Goal: Transaction & Acquisition: Purchase product/service

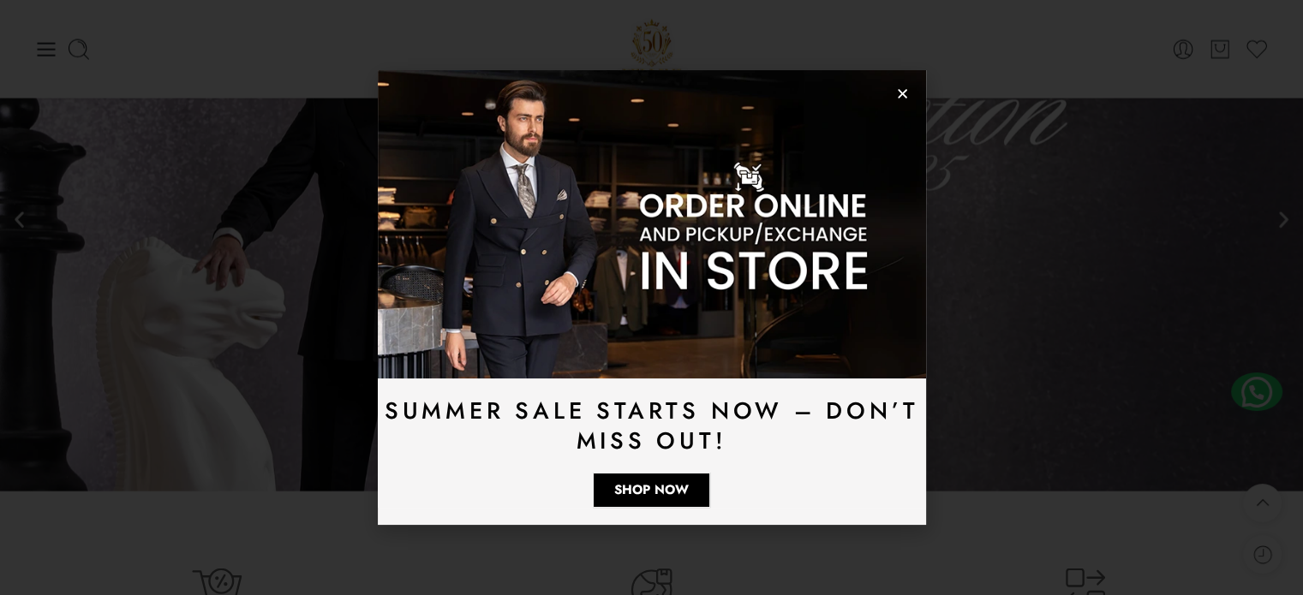
scroll to position [3941, 0]
click at [897, 92] on icon "Close" at bounding box center [902, 93] width 13 height 13
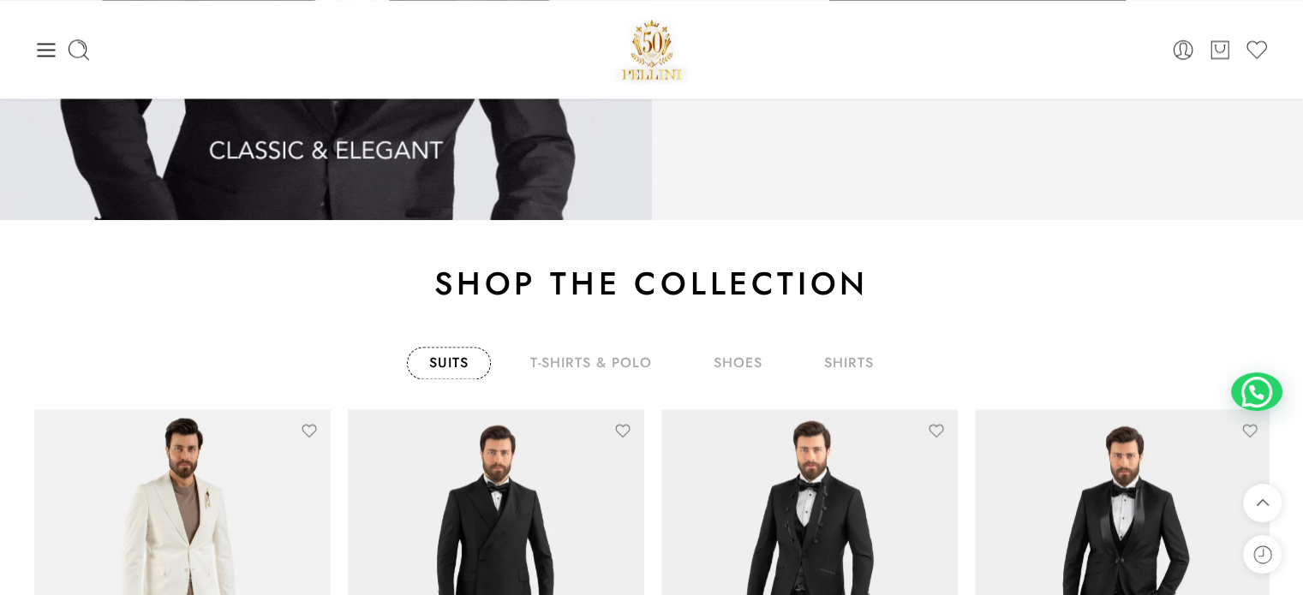
scroll to position [2485, 0]
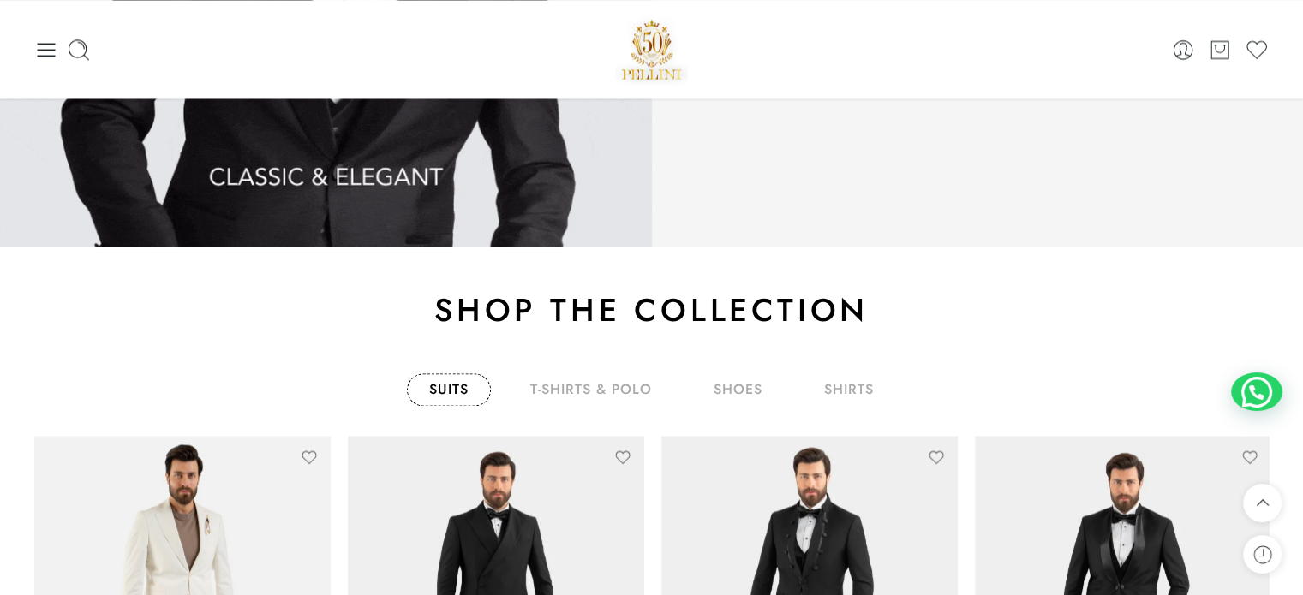
click at [458, 391] on link "Suits" at bounding box center [449, 389] width 84 height 33
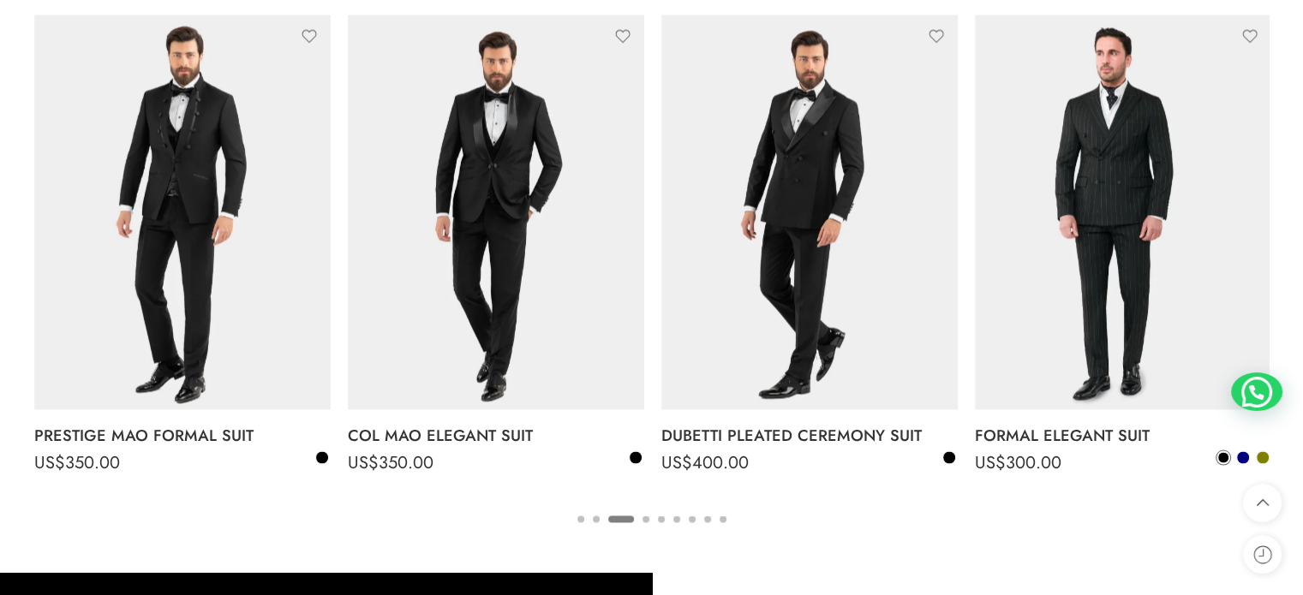
scroll to position [2913, 0]
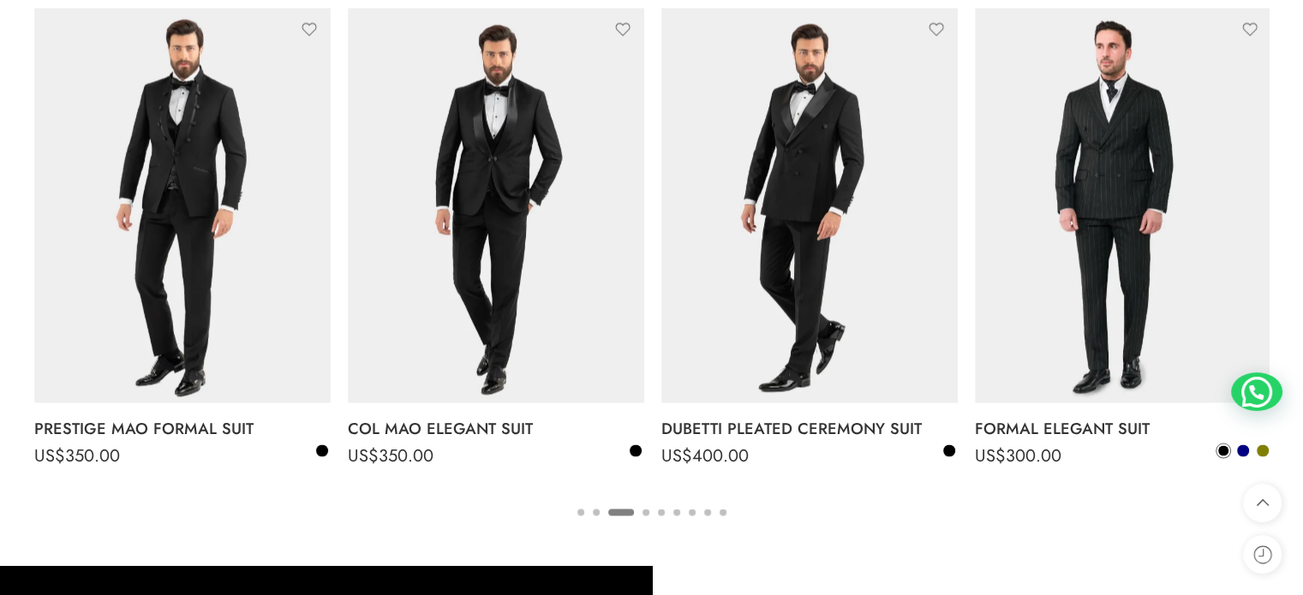
click at [638, 508] on ul "1 2 3 4 5 6 7 8 9" at bounding box center [651, 511] width 1234 height 22
click at [647, 510] on button "4" at bounding box center [645, 527] width 7 height 36
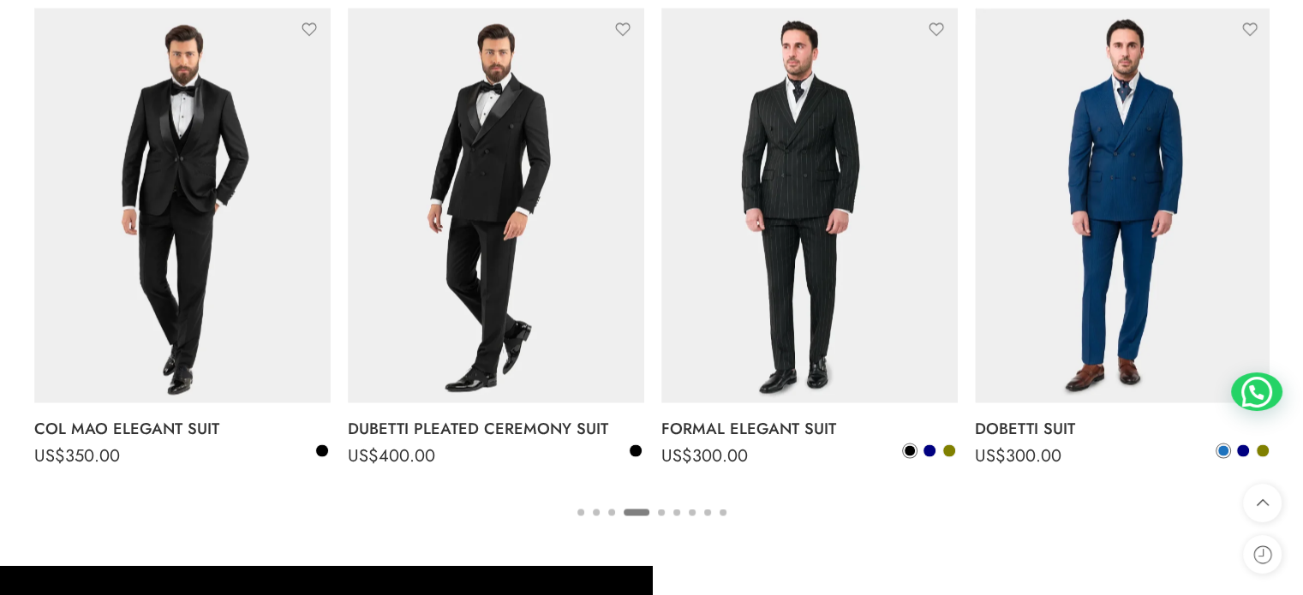
click at [670, 510] on ul "1 2 3 4 5 6 7 8 9" at bounding box center [651, 511] width 1234 height 22
click at [659, 510] on button "5" at bounding box center [661, 527] width 7 height 36
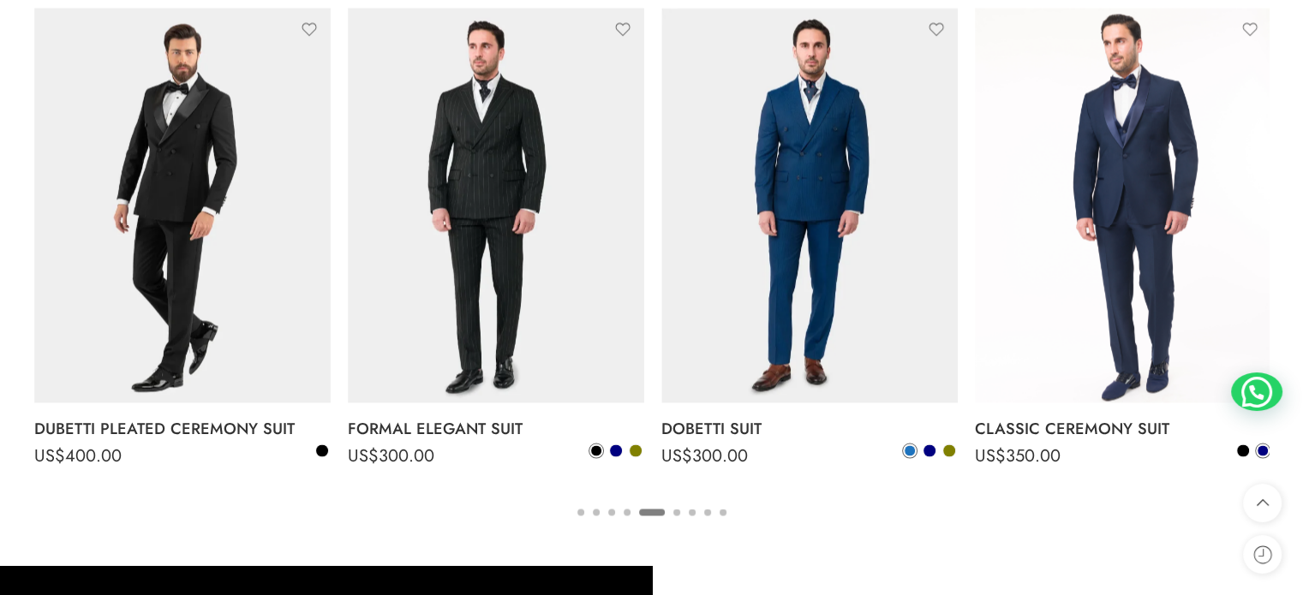
click at [677, 510] on button "6" at bounding box center [676, 527] width 7 height 36
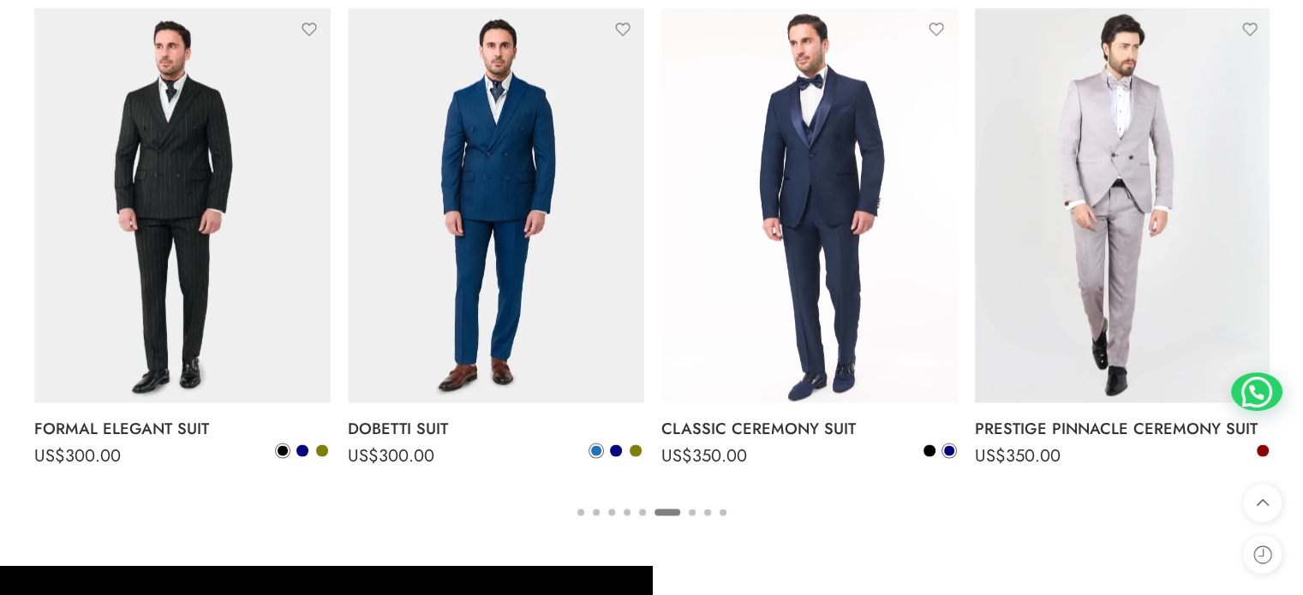
scroll to position [2896, 0]
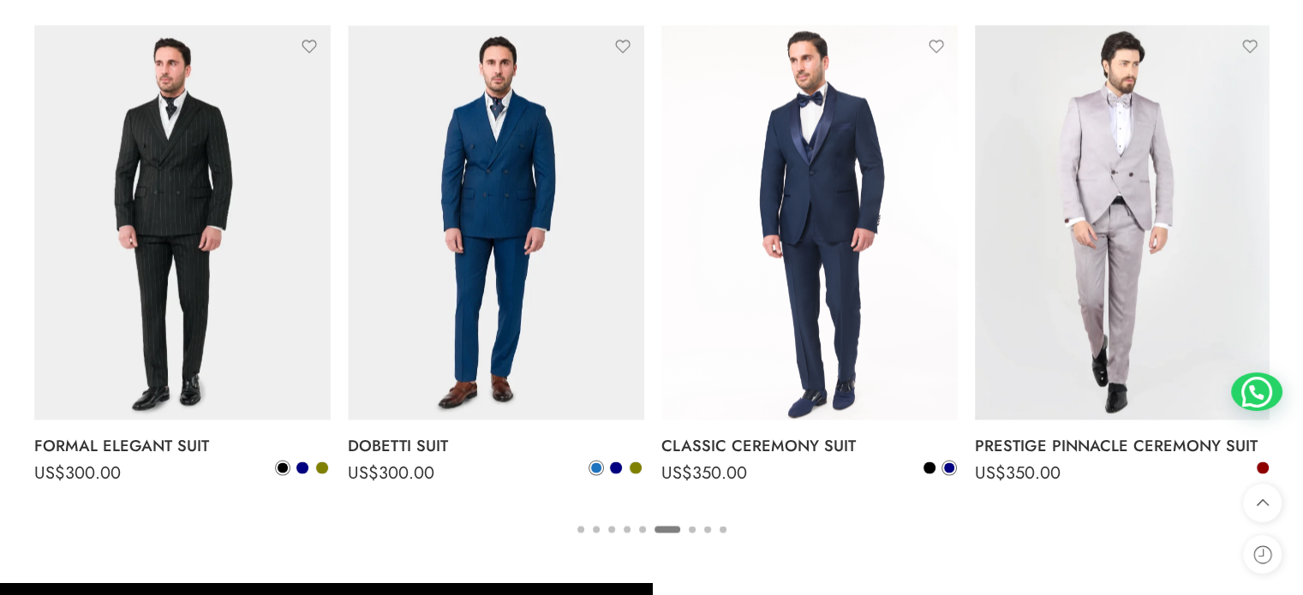
click at [692, 510] on div "Select options The Summer Linen Suit US$ 300.00 US$ 300.00 48 50 52 54 56 58 Se…" at bounding box center [339, 266] width 3761 height 501
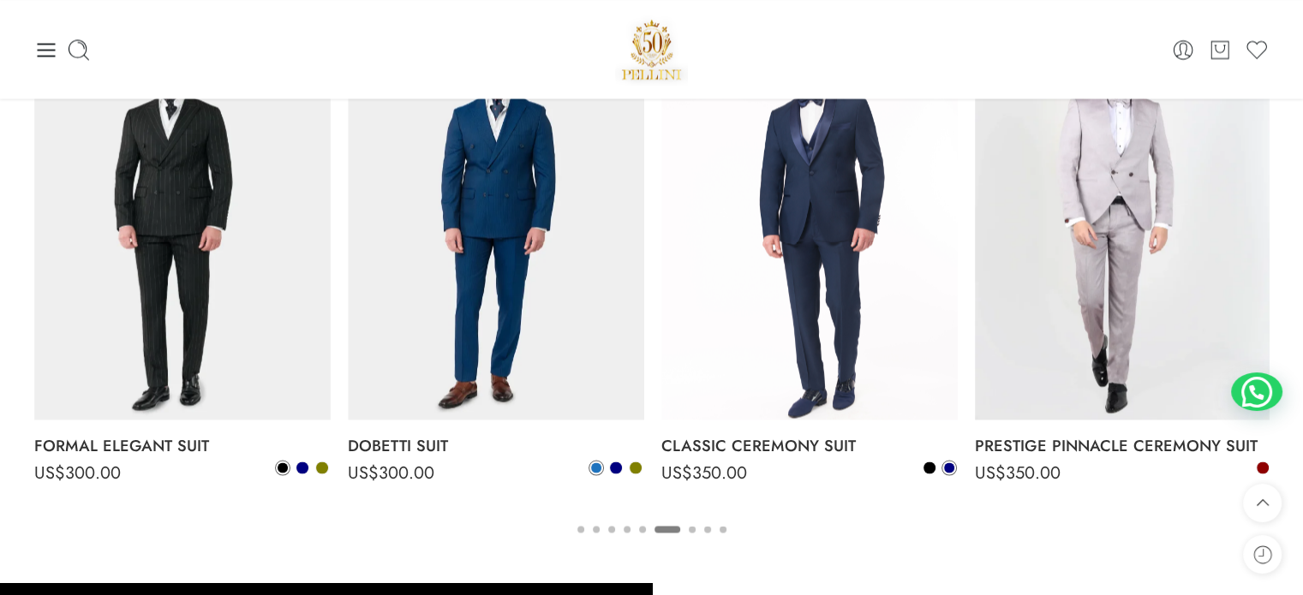
click at [692, 530] on button "7" at bounding box center [692, 544] width 7 height 36
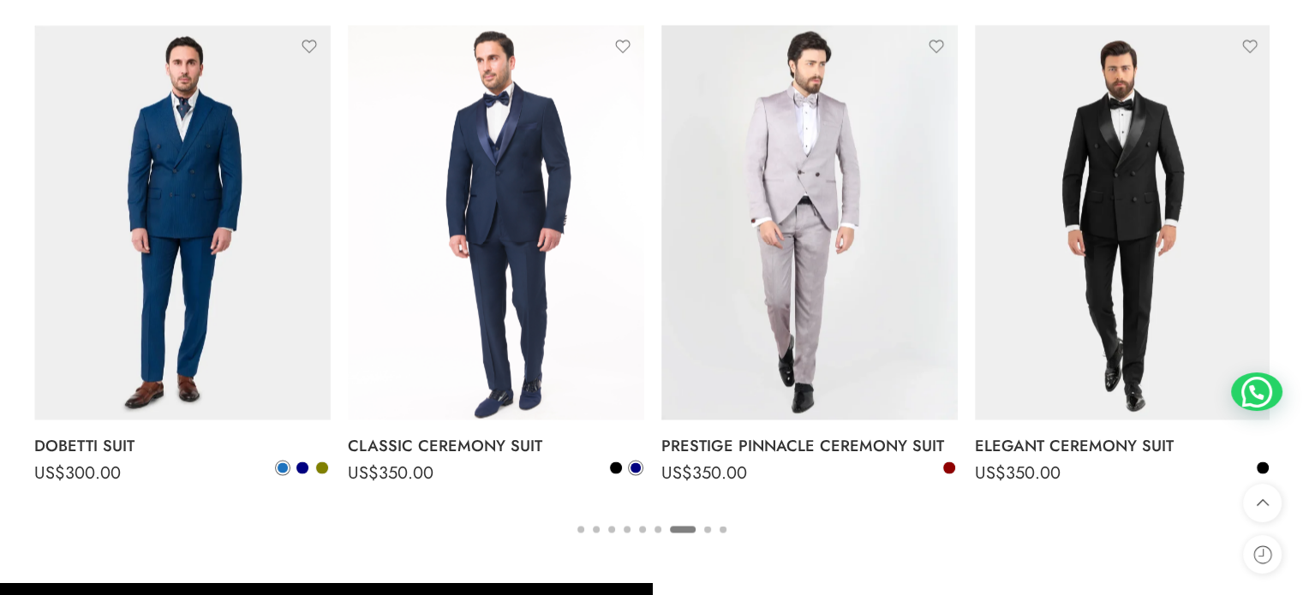
click at [706, 531] on button "8" at bounding box center [707, 544] width 7 height 36
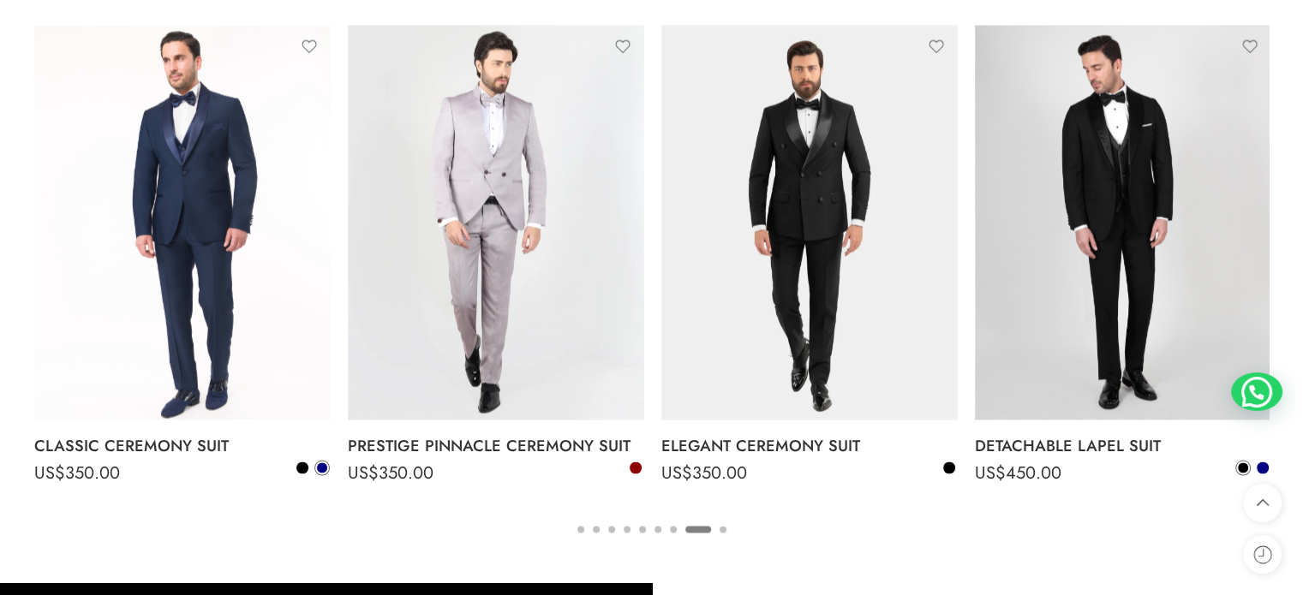
click at [720, 528] on button "9" at bounding box center [722, 544] width 7 height 36
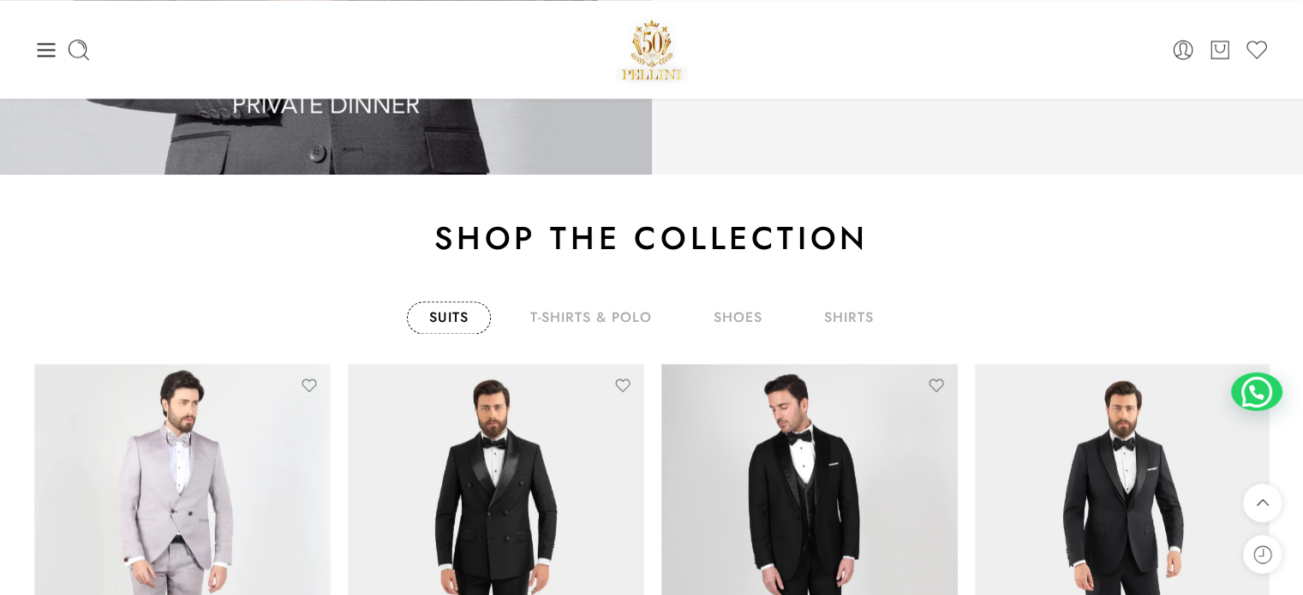
scroll to position [2554, 0]
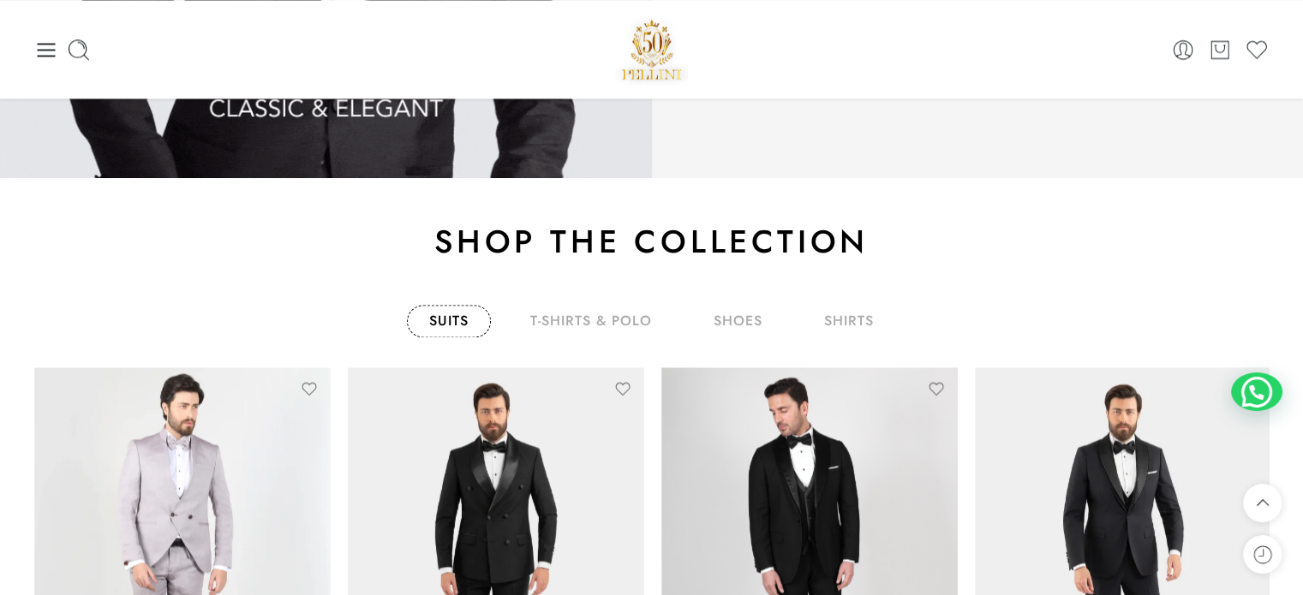
click at [469, 313] on link "Suits" at bounding box center [449, 321] width 84 height 33
click at [45, 51] on icon at bounding box center [46, 50] width 24 height 24
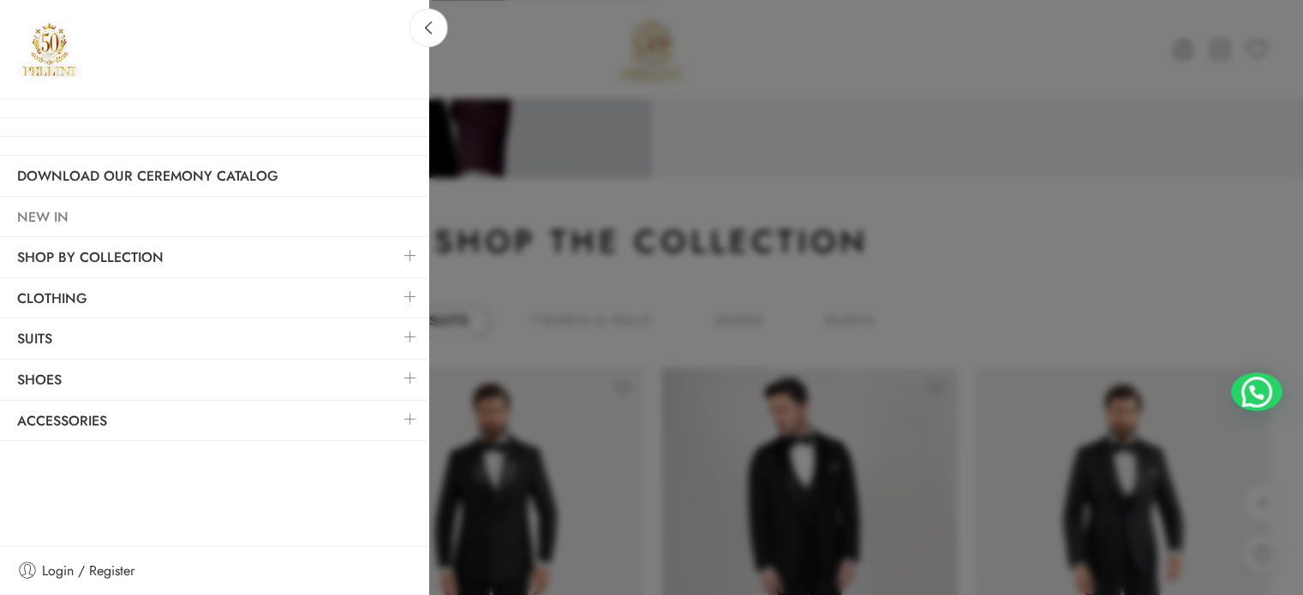
click at [136, 225] on link "NEW IN" at bounding box center [214, 217] width 428 height 39
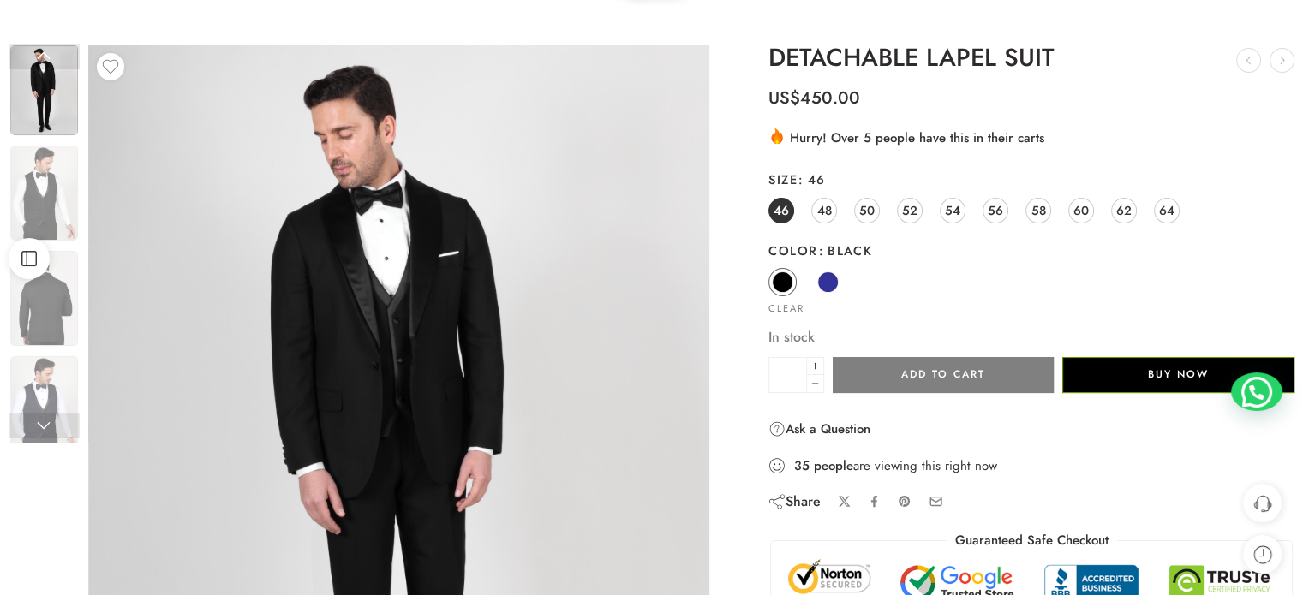
scroll to position [86, 0]
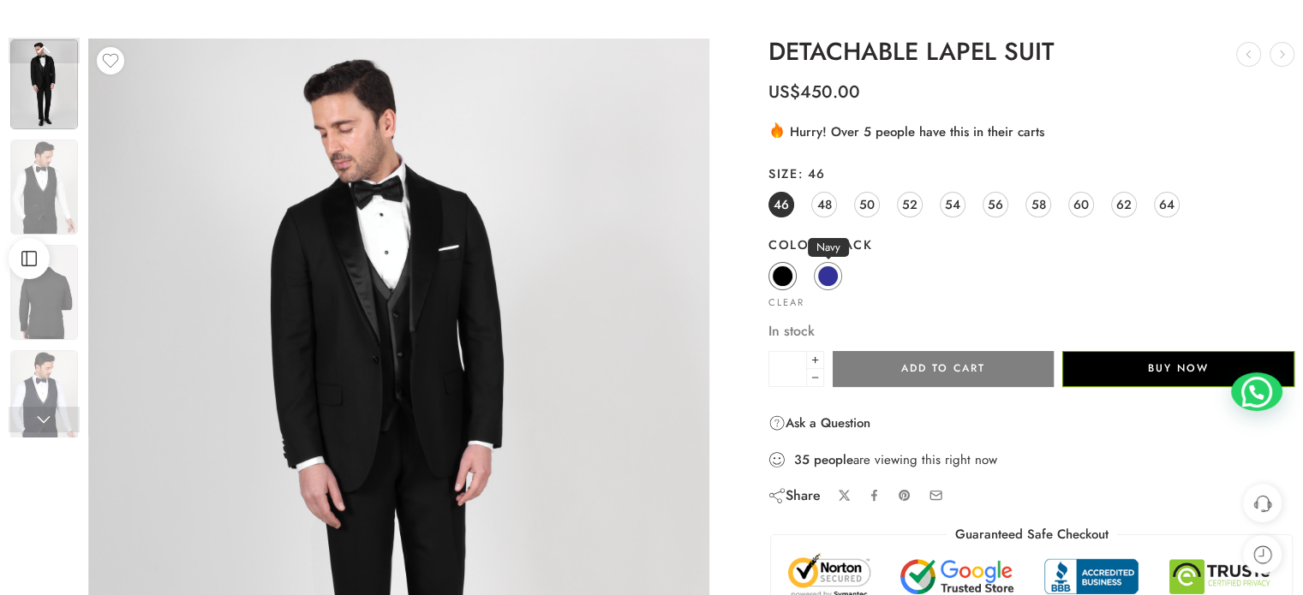
click at [826, 273] on span at bounding box center [827, 275] width 21 height 21
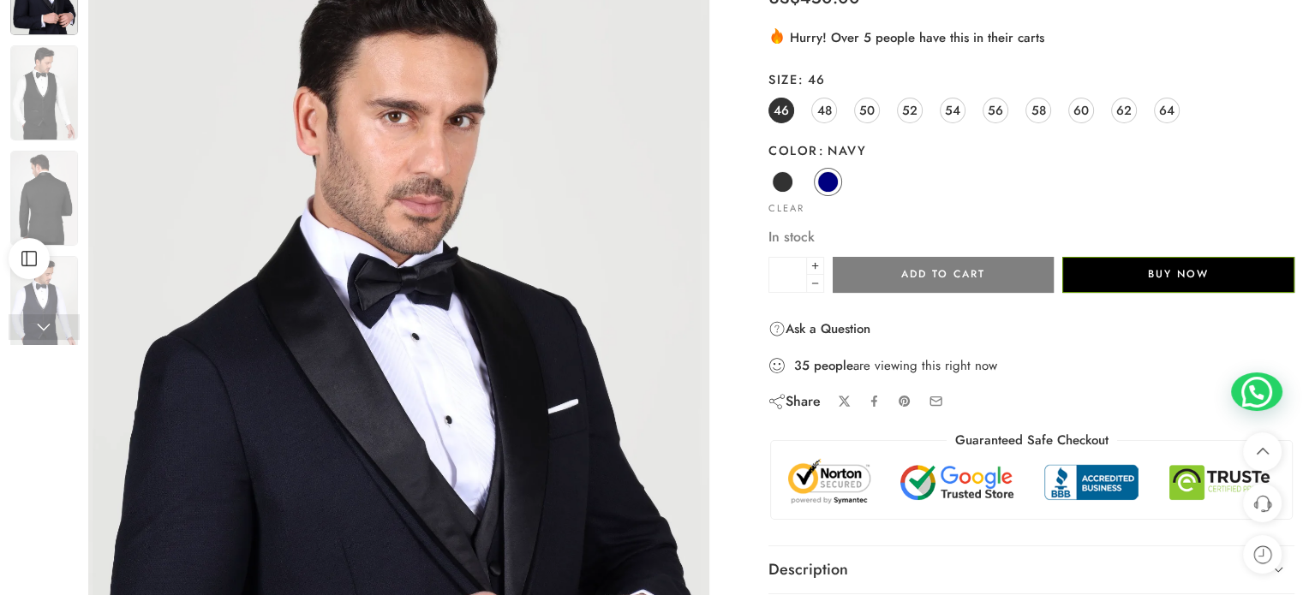
scroll to position [171, 0]
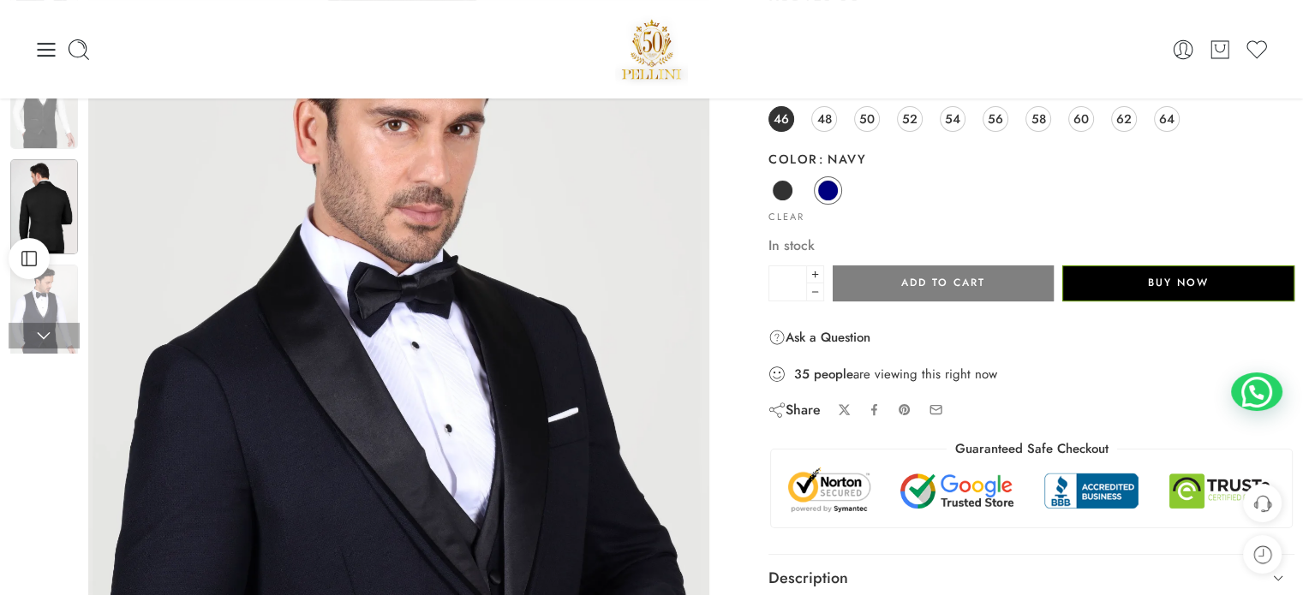
click at [55, 195] on img at bounding box center [44, 206] width 68 height 95
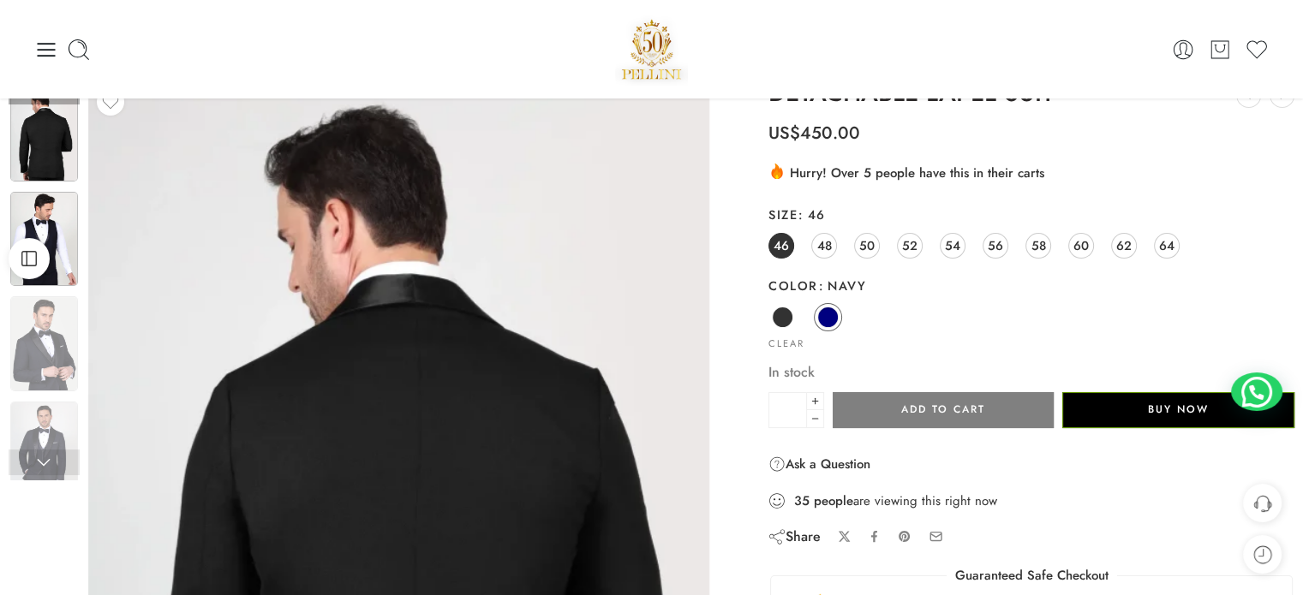
scroll to position [0, 0]
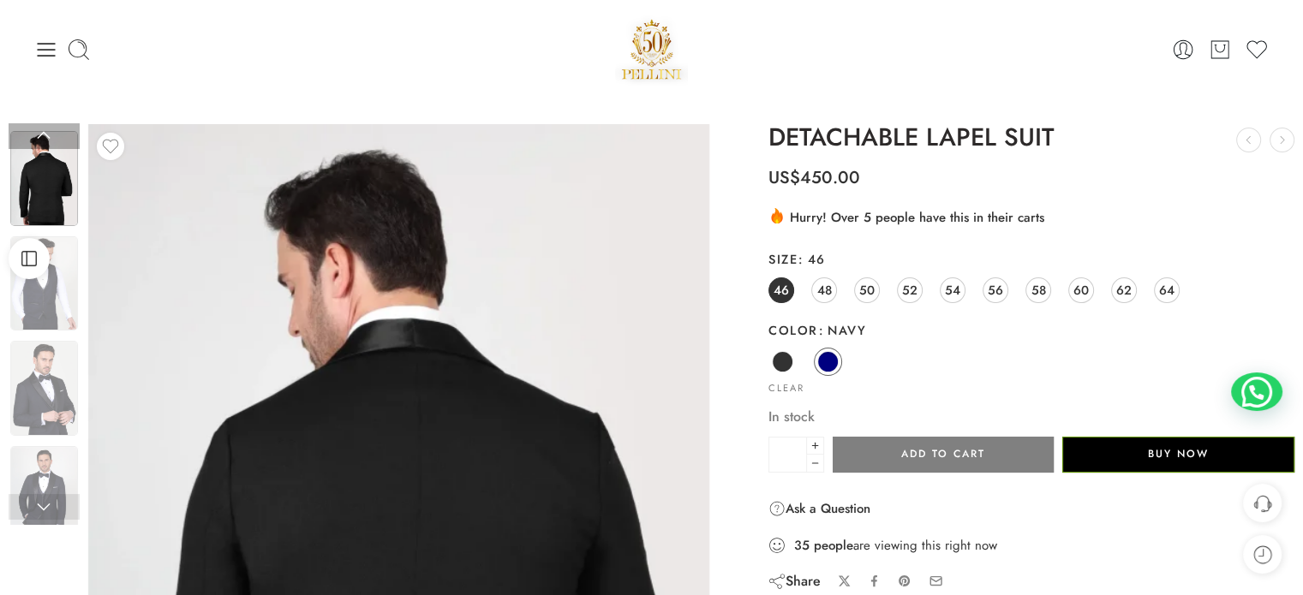
click at [50, 204] on img at bounding box center [44, 178] width 68 height 95
click at [80, 289] on div "Previous Loading image Loading image Loading image Next" at bounding box center [399, 567] width 638 height 886
click at [54, 296] on img at bounding box center [44, 283] width 68 height 95
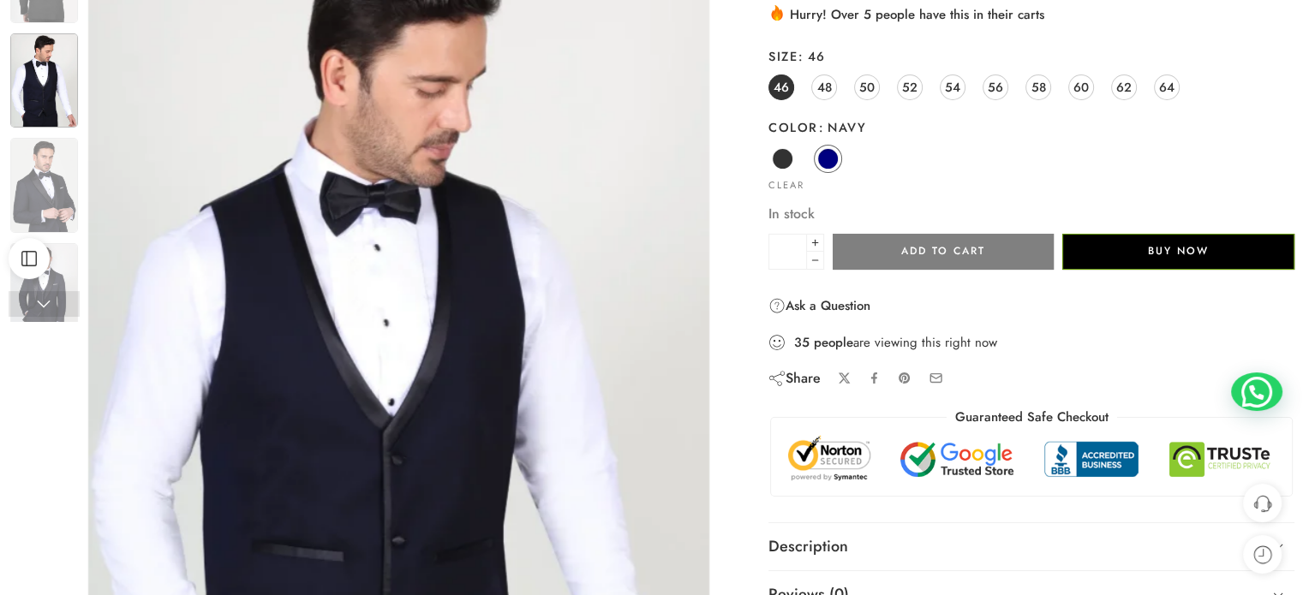
scroll to position [343, 0]
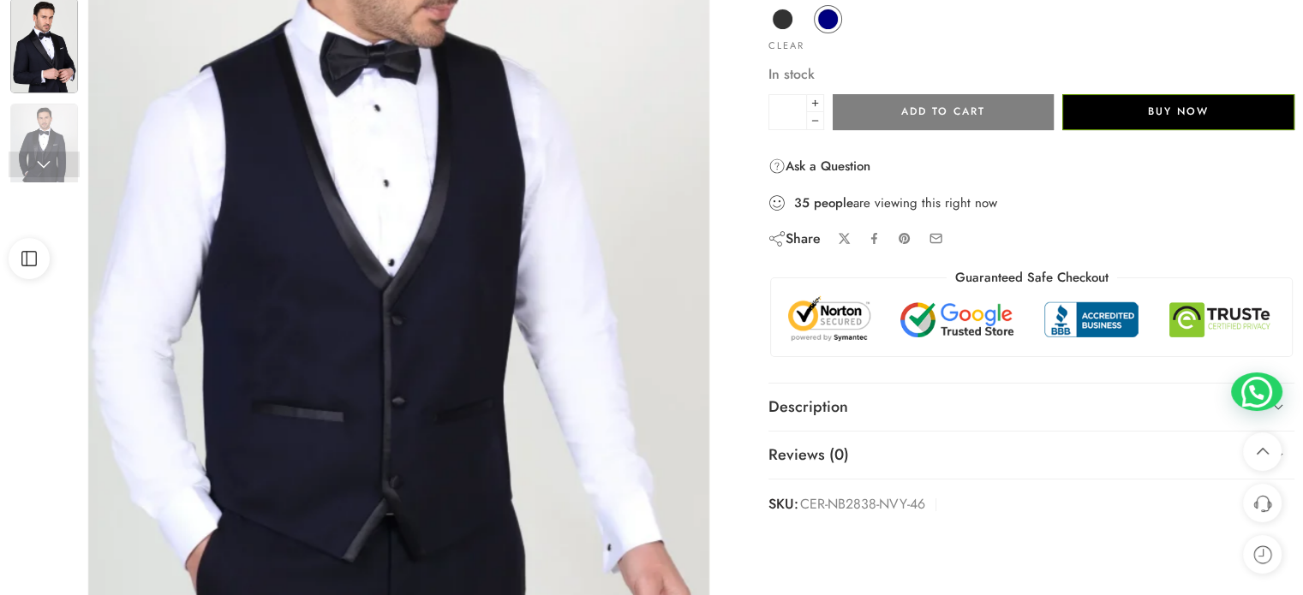
click at [48, 68] on img at bounding box center [44, 45] width 68 height 95
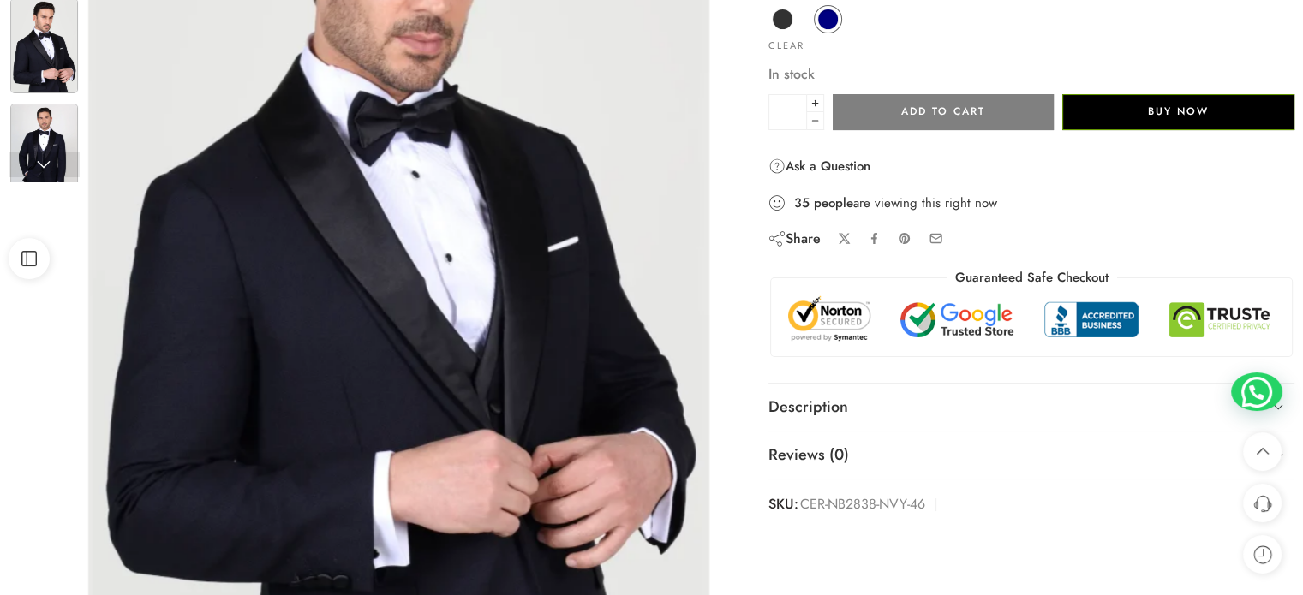
click at [43, 122] on img at bounding box center [44, 151] width 68 height 95
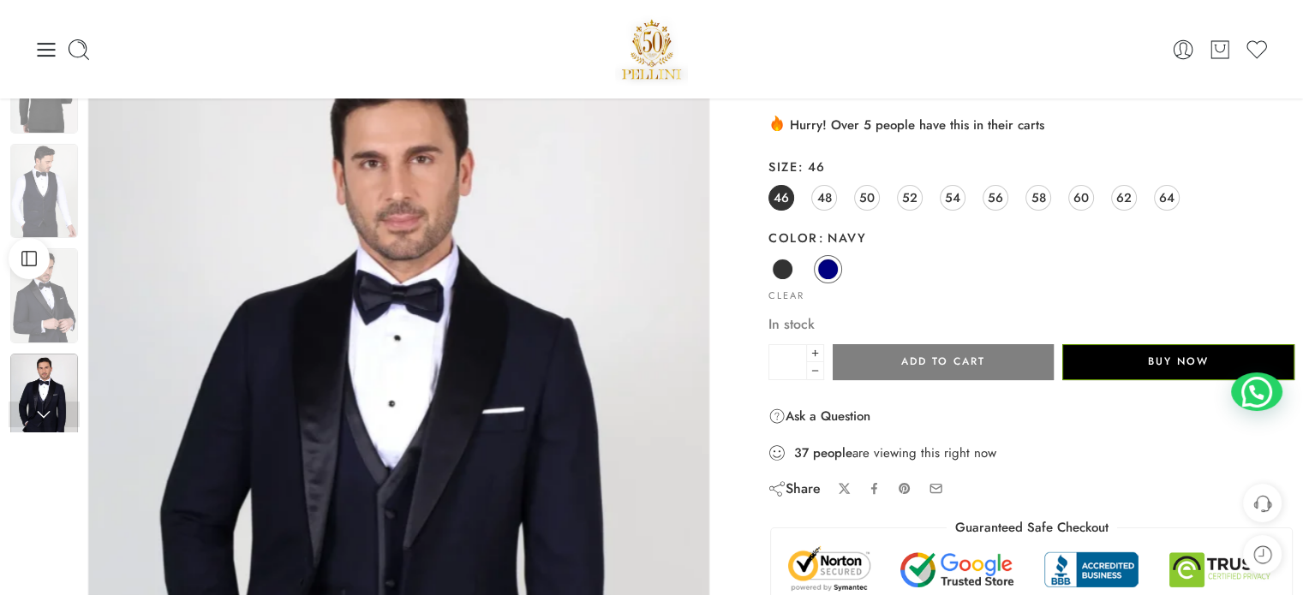
scroll to position [86, 0]
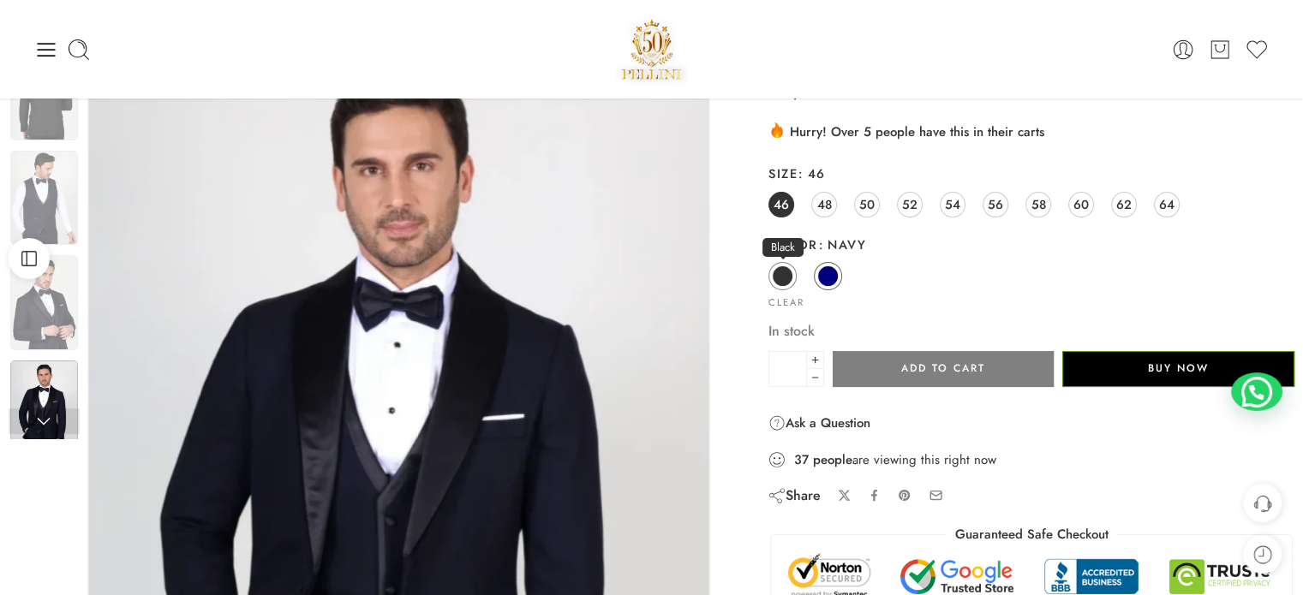
click at [787, 270] on span at bounding box center [782, 275] width 21 height 21
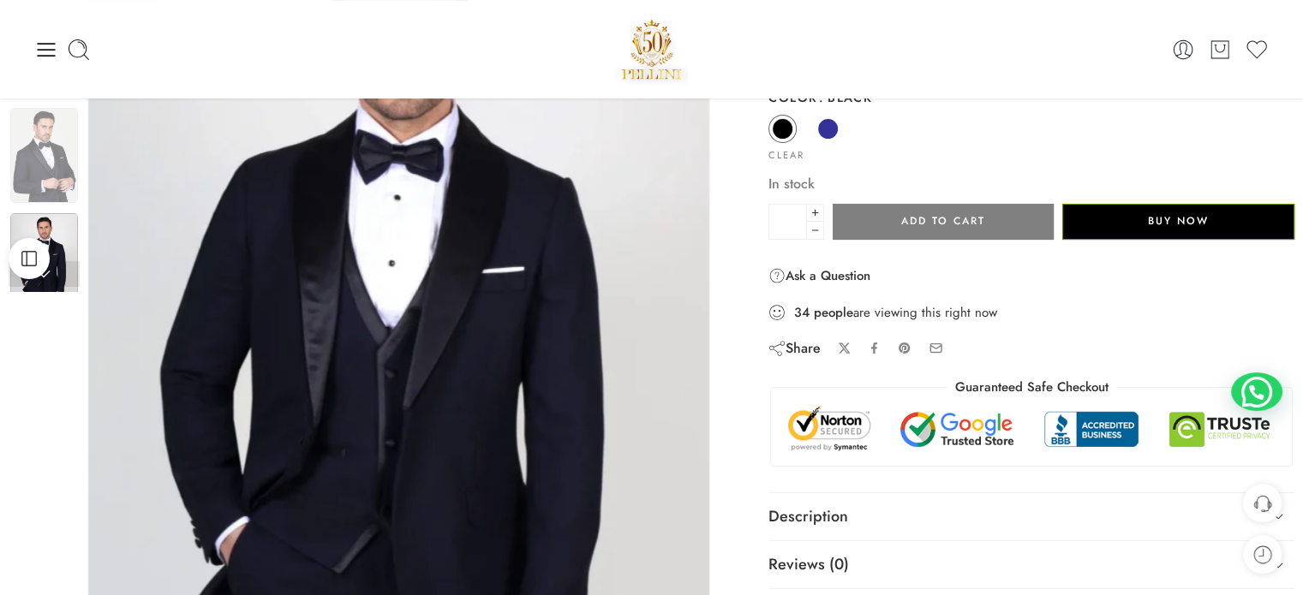
scroll to position [0, 0]
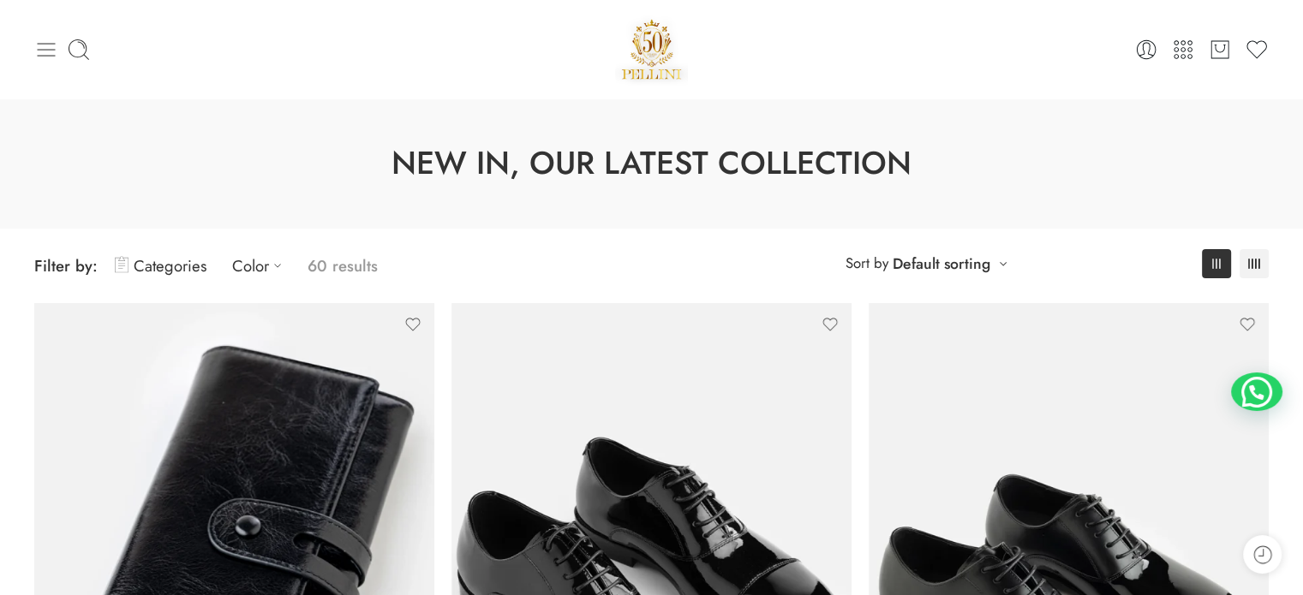
click at [48, 38] on icon at bounding box center [46, 50] width 24 height 24
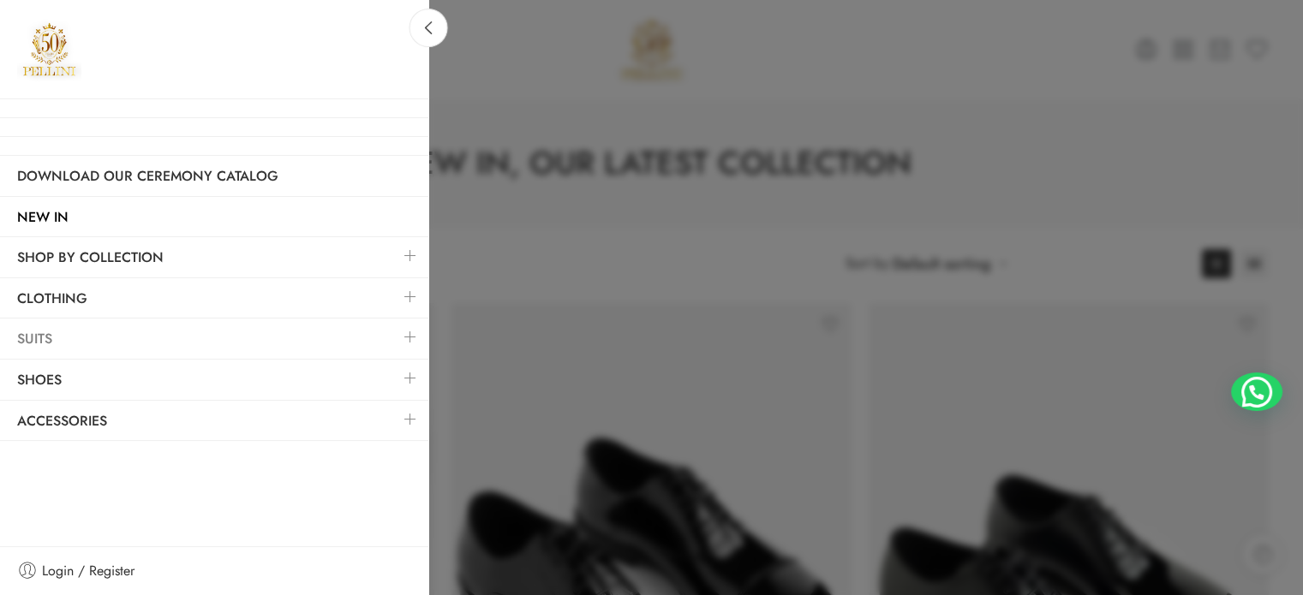
click at [48, 342] on link "Suits" at bounding box center [214, 338] width 428 height 39
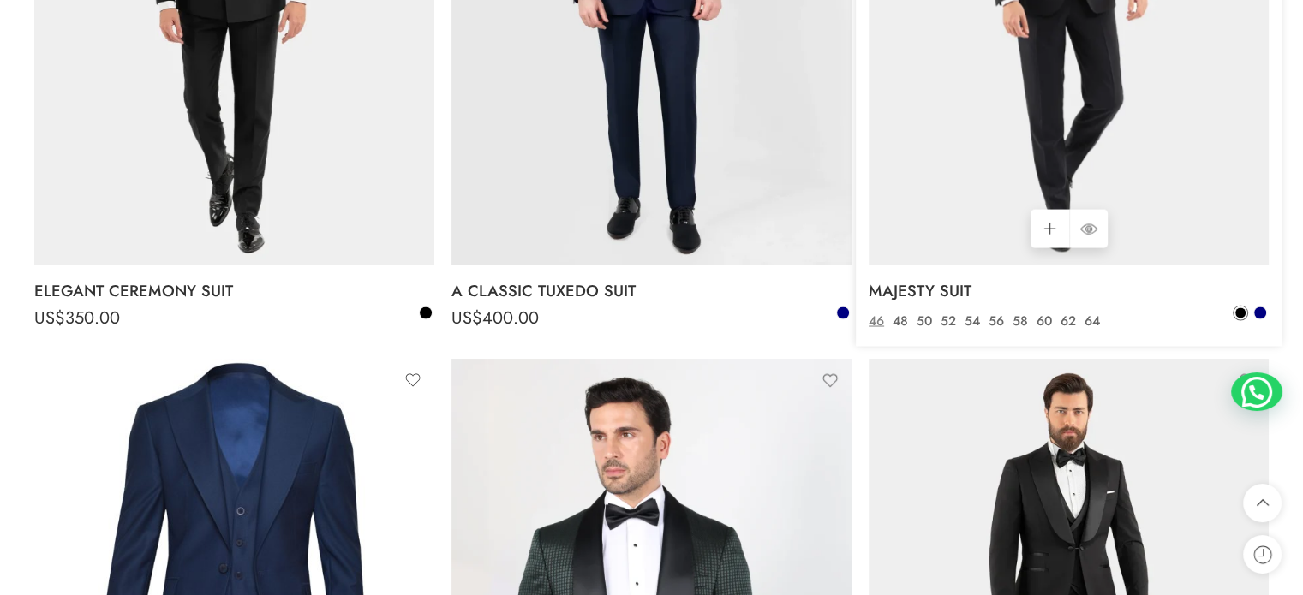
scroll to position [3083, 0]
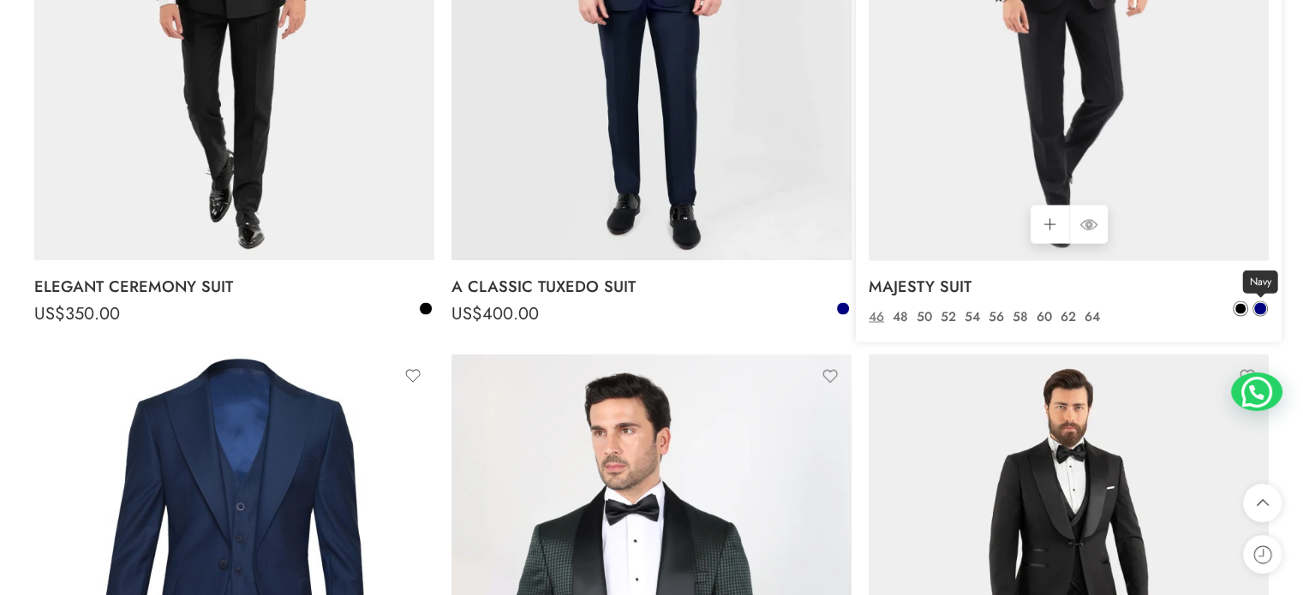
click at [1259, 314] on span at bounding box center [1260, 308] width 12 height 12
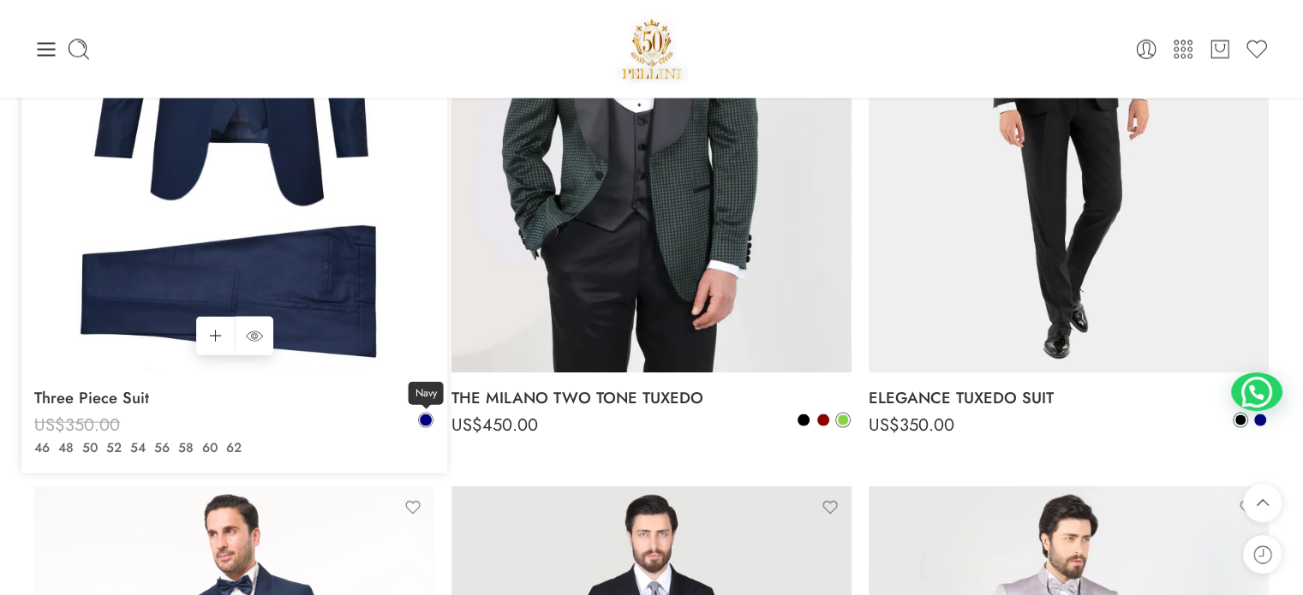
scroll to position [3511, 0]
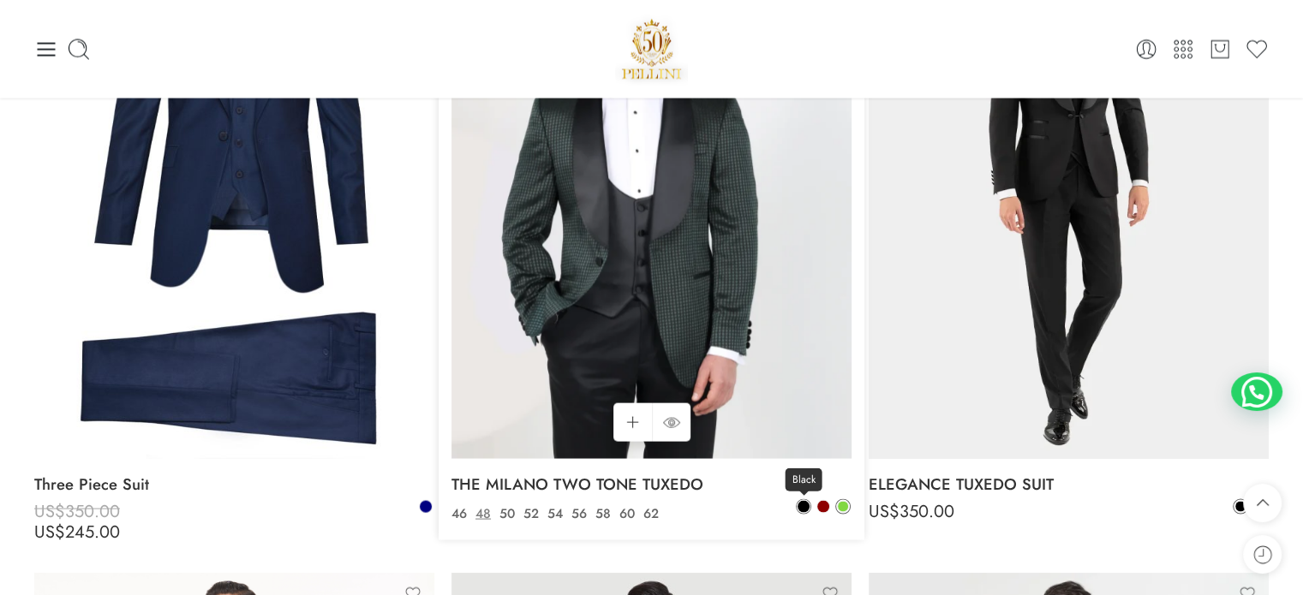
click at [805, 506] on span at bounding box center [803, 507] width 12 height 12
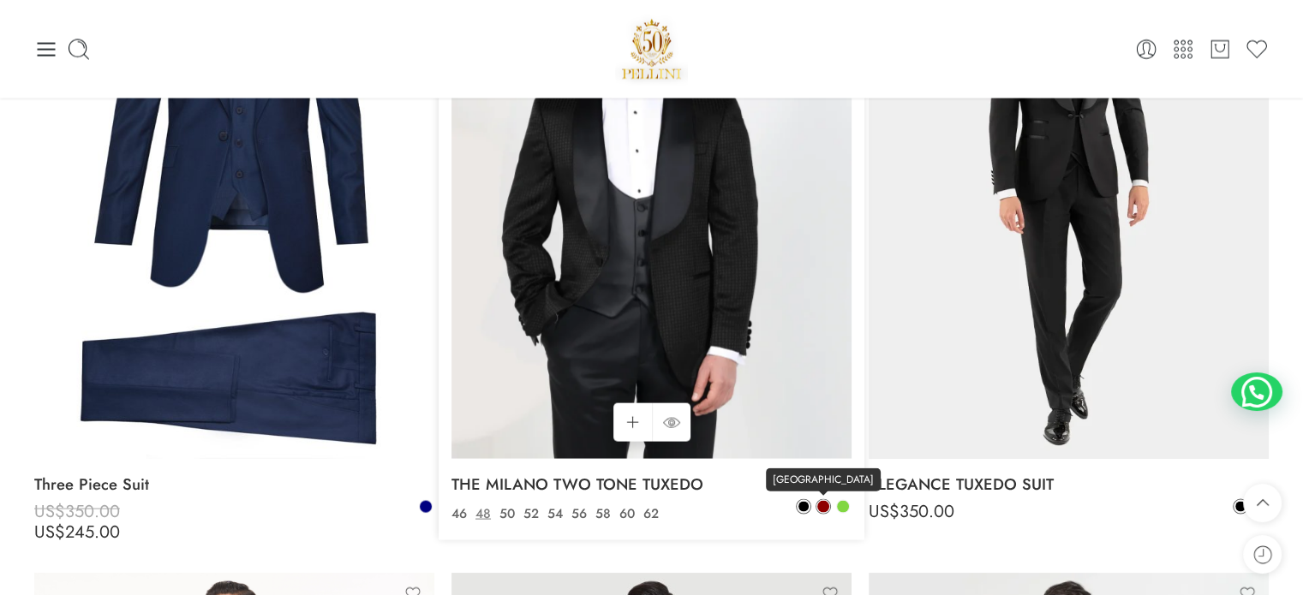
click at [818, 511] on span at bounding box center [823, 507] width 12 height 12
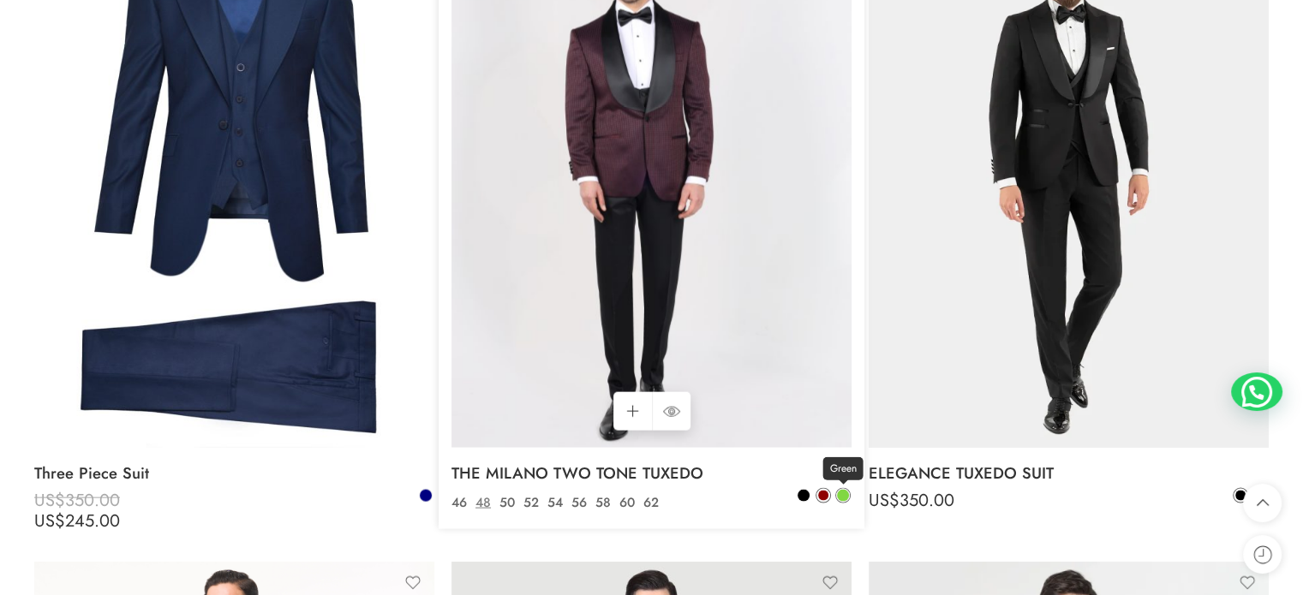
scroll to position [3597, 0]
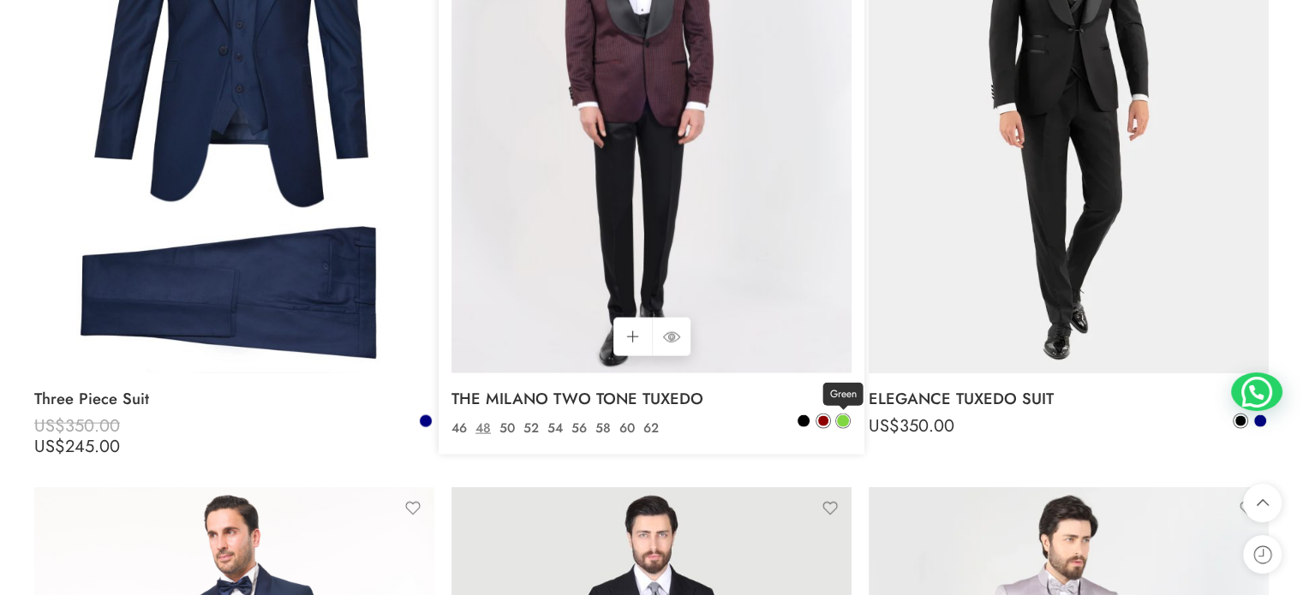
click at [840, 427] on span at bounding box center [843, 421] width 12 height 12
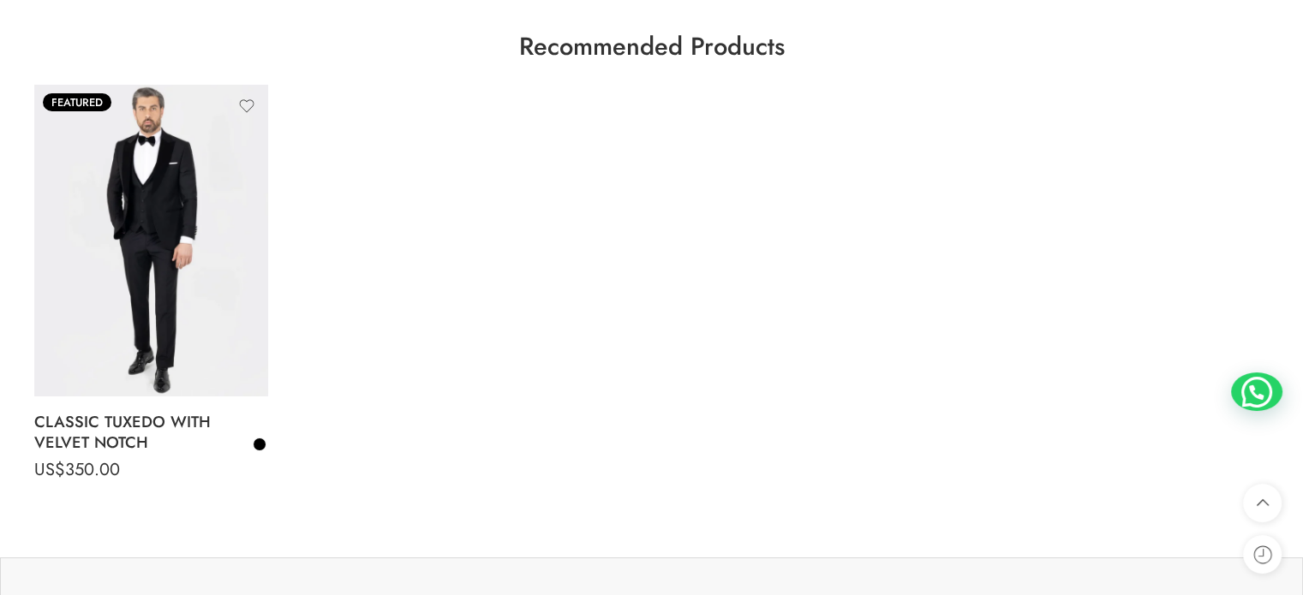
scroll to position [5995, 0]
